Goal: Find contact information: Find contact information

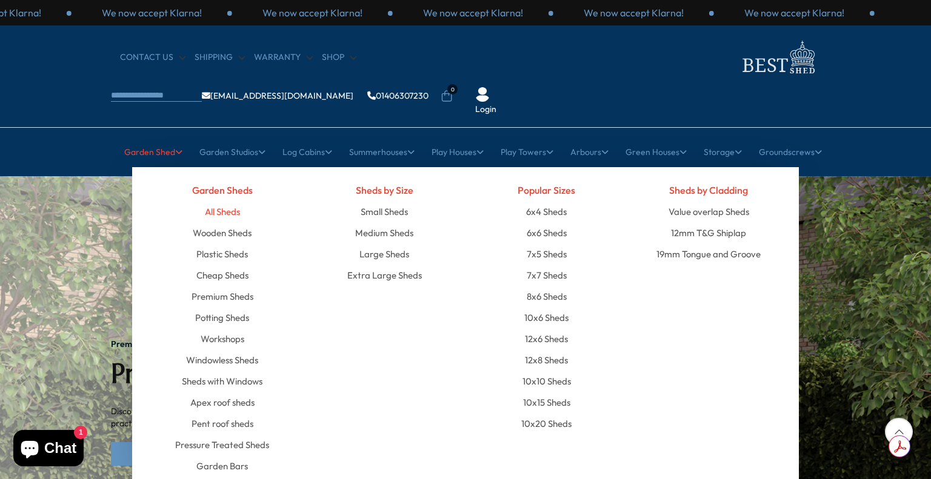
click at [218, 201] on link "All Sheds" at bounding box center [222, 211] width 35 height 21
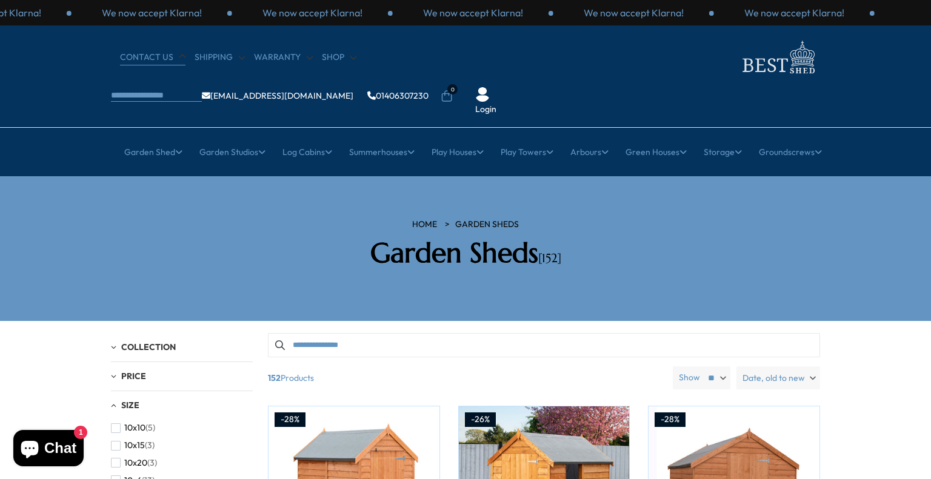
click at [144, 57] on link "CONTACT US" at bounding box center [152, 57] width 65 height 12
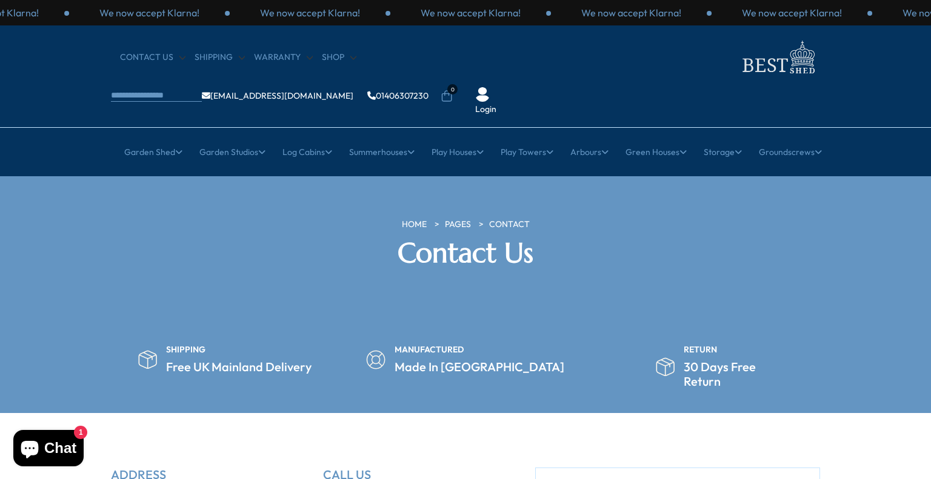
scroll to position [242, 0]
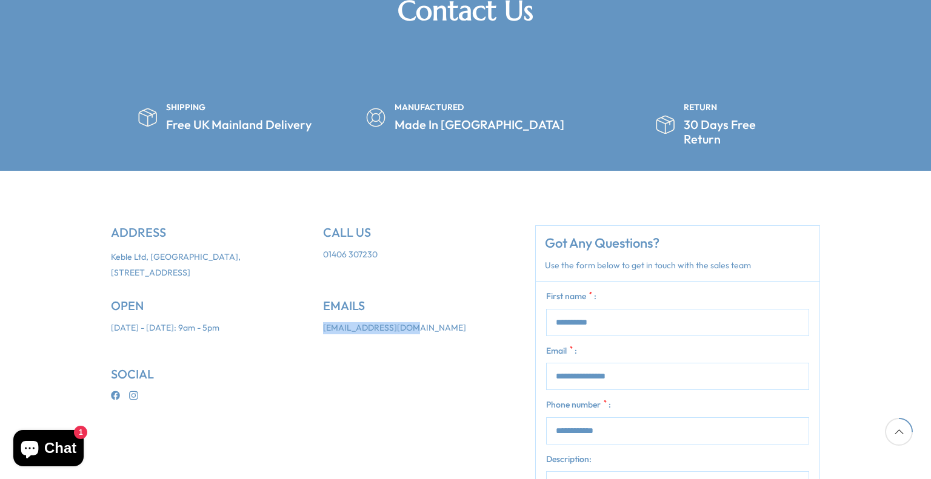
drag, startPoint x: 370, startPoint y: 294, endPoint x: 321, endPoint y: 290, distance: 49.3
click at [321, 299] on ul "EMAILS [EMAIL_ADDRESS][DOMAIN_NAME]" at bounding box center [420, 333] width 212 height 68
copy link "[EMAIL_ADDRESS][DOMAIN_NAME]"
click at [274, 299] on h5 "OPEN" at bounding box center [208, 306] width 194 height 15
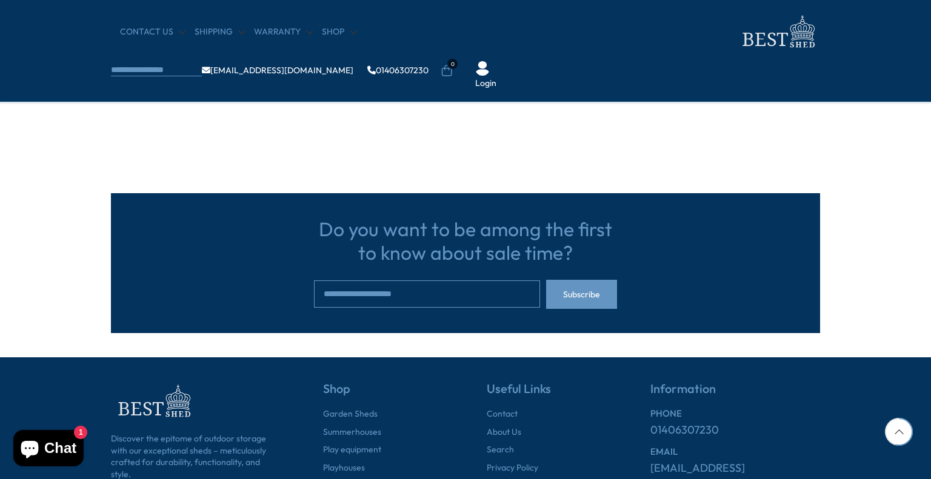
scroll to position [788, 0]
